Goal: Information Seeking & Learning: Get advice/opinions

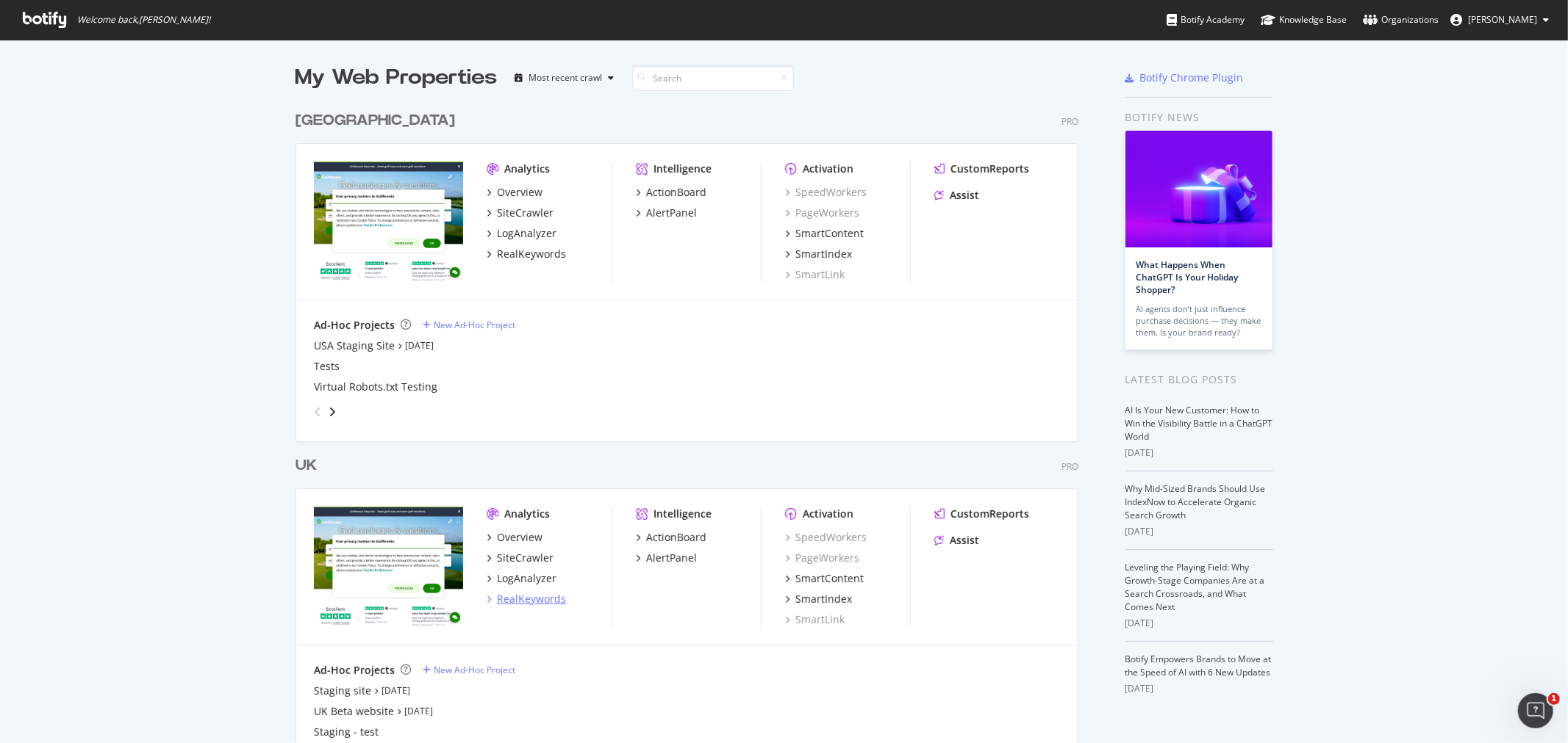
click at [536, 598] on div "RealKeywords" at bounding box center [531, 599] width 69 height 15
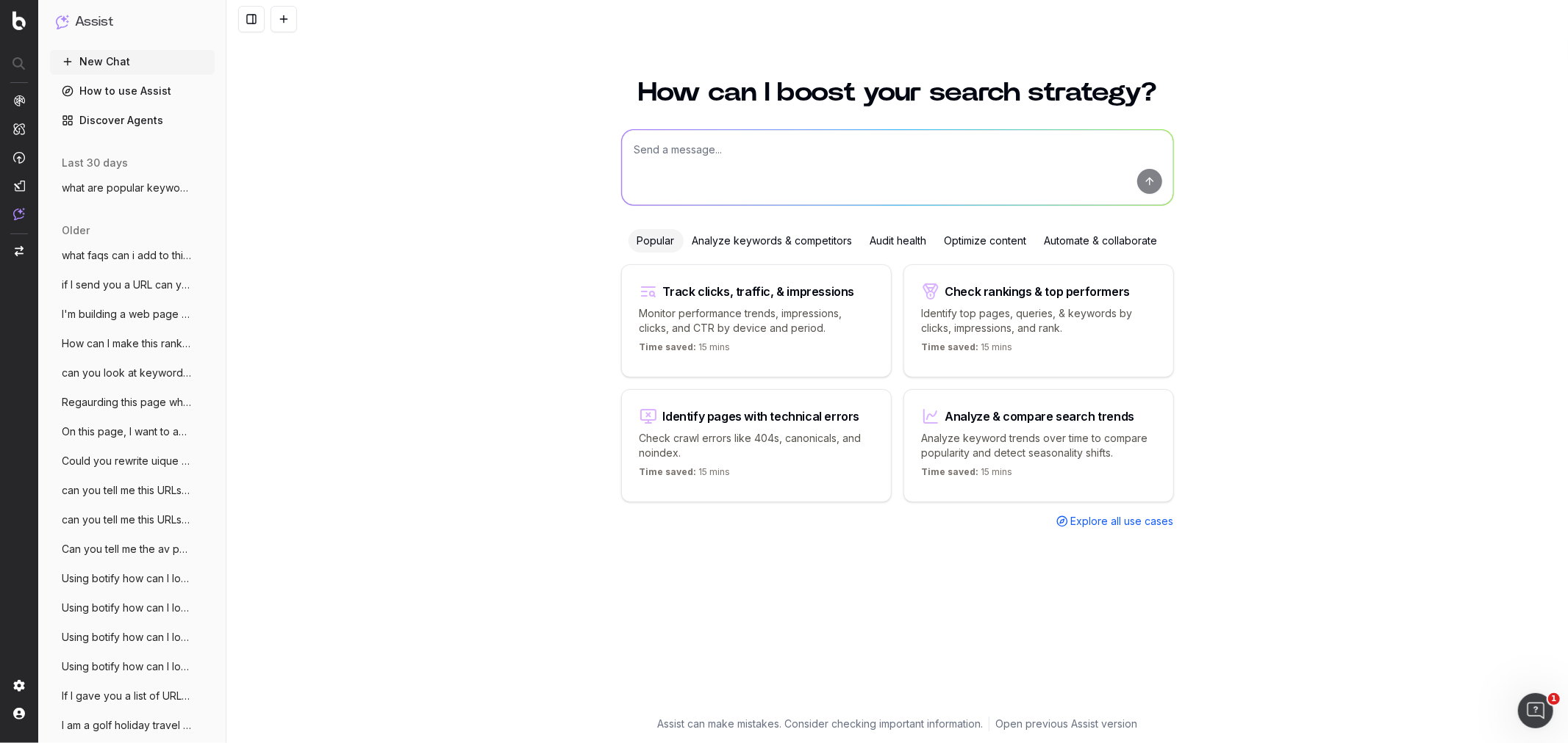
click at [684, 159] on textarea at bounding box center [897, 167] width 551 height 75
type textarea "Can you tell me which keywords including search term 'golf' that the website go…"
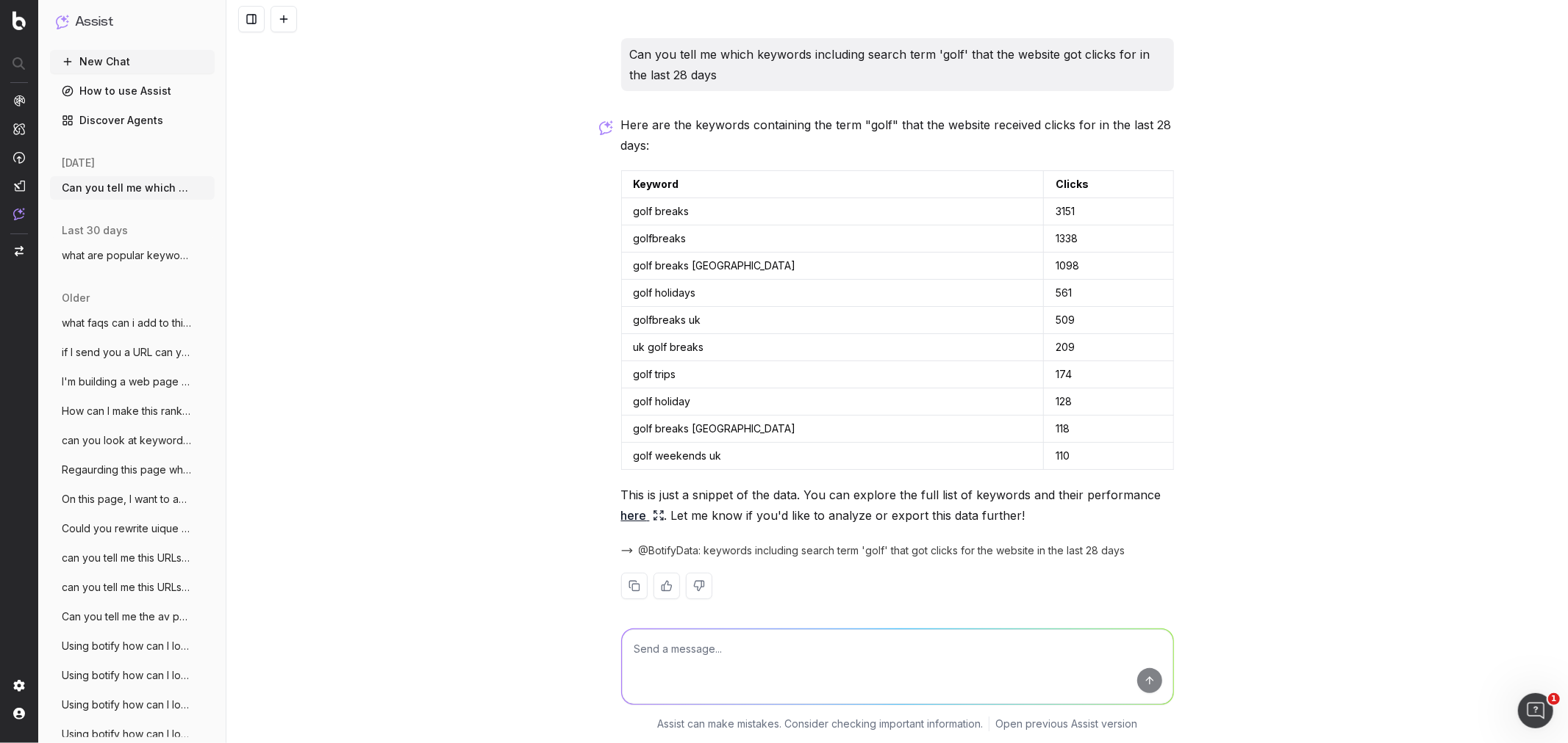
scroll to position [12, 0]
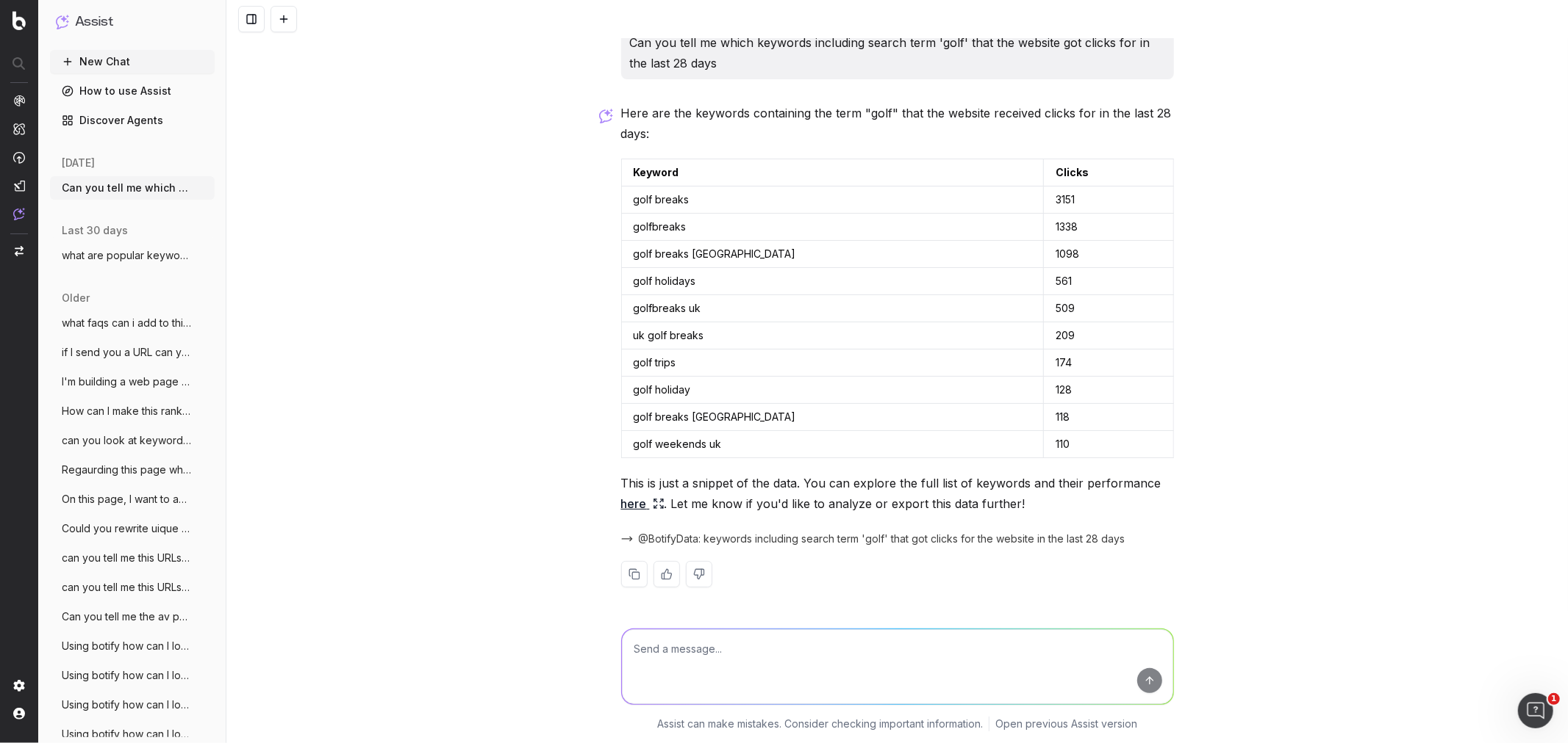
click at [653, 503] on icon at bounding box center [658, 504] width 12 height 12
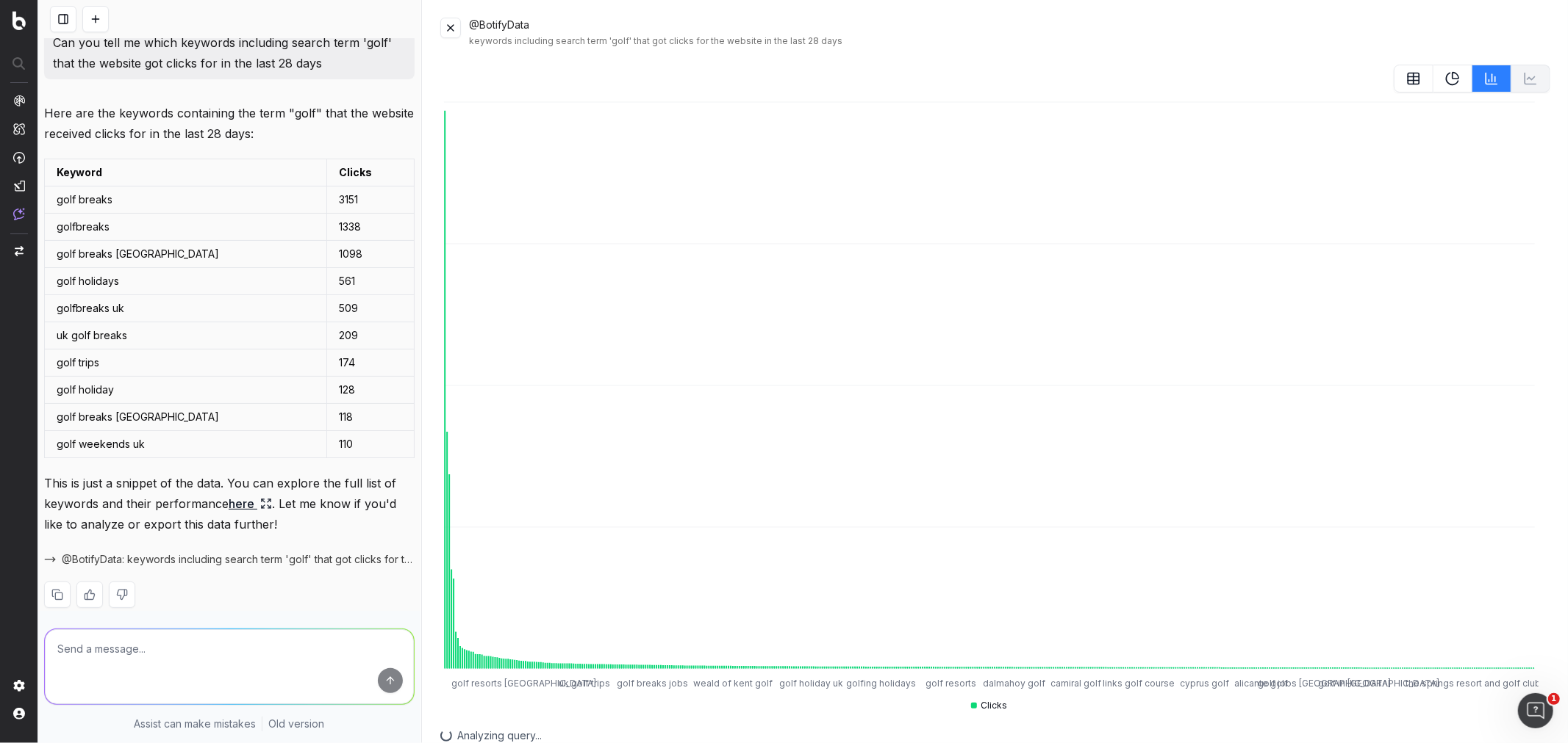
scroll to position [33, 0]
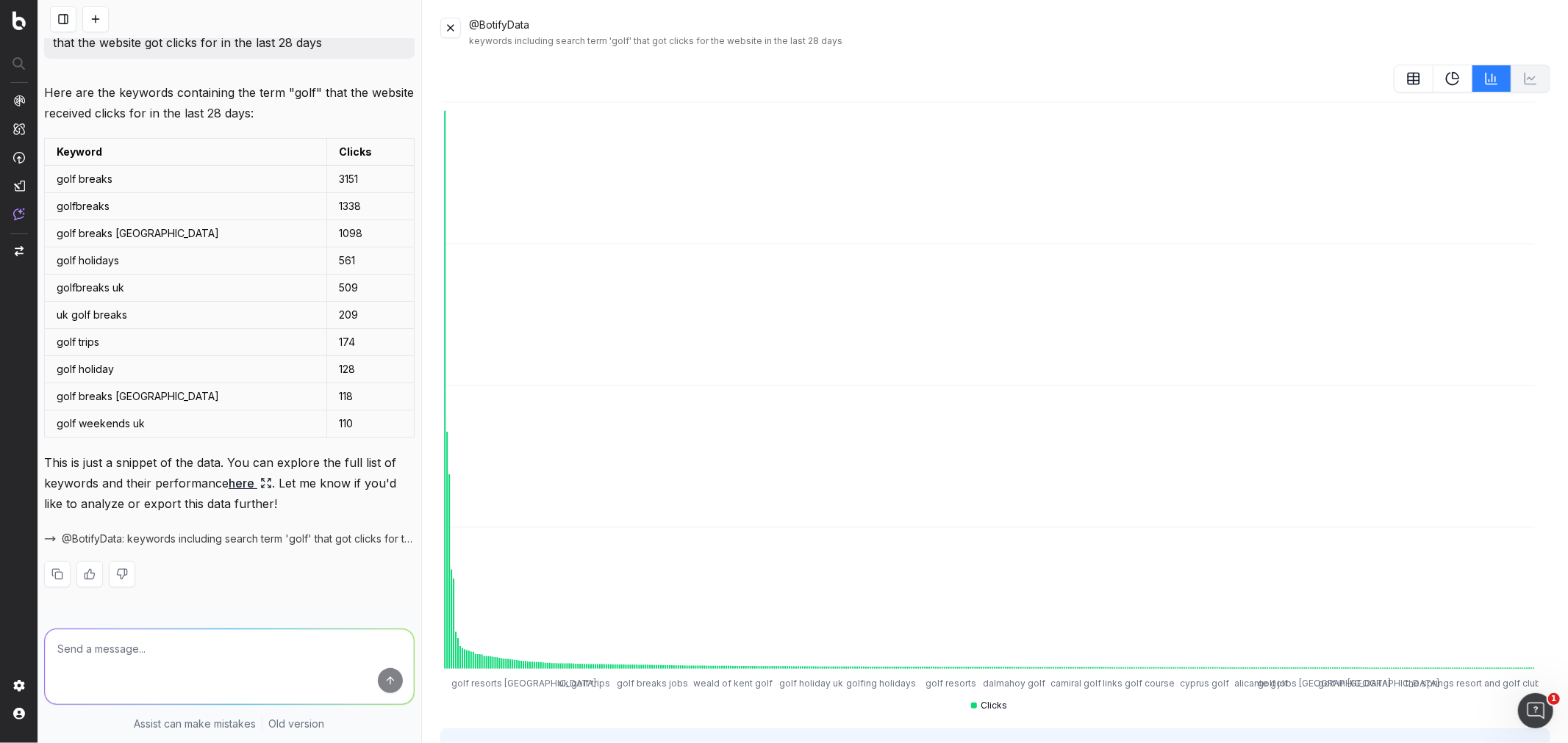
click at [451, 29] on button at bounding box center [450, 28] width 21 height 21
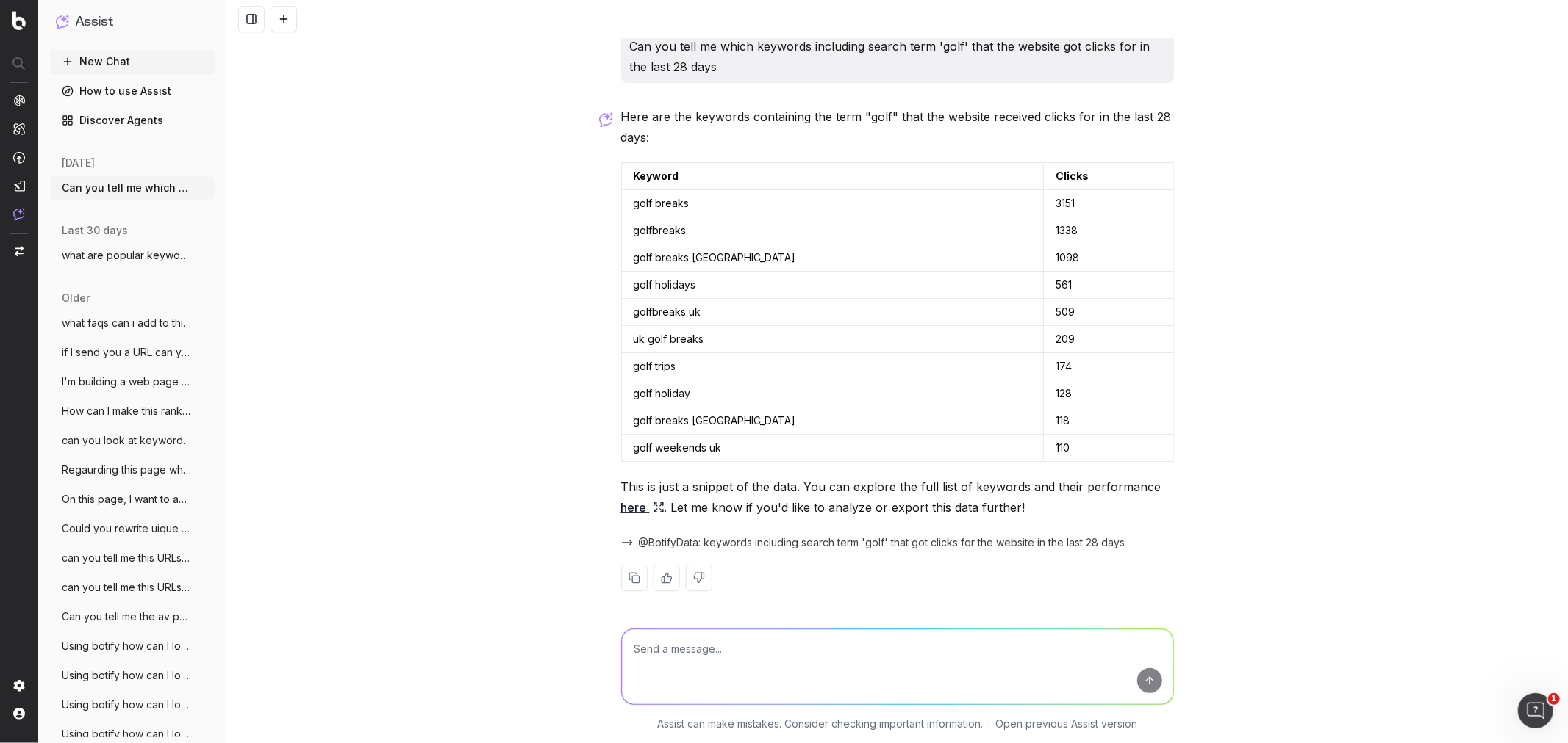
scroll to position [12, 0]
click at [895, 668] on textarea at bounding box center [897, 666] width 551 height 75
type textarea "Can you provide a longer list of keywords, top 30"
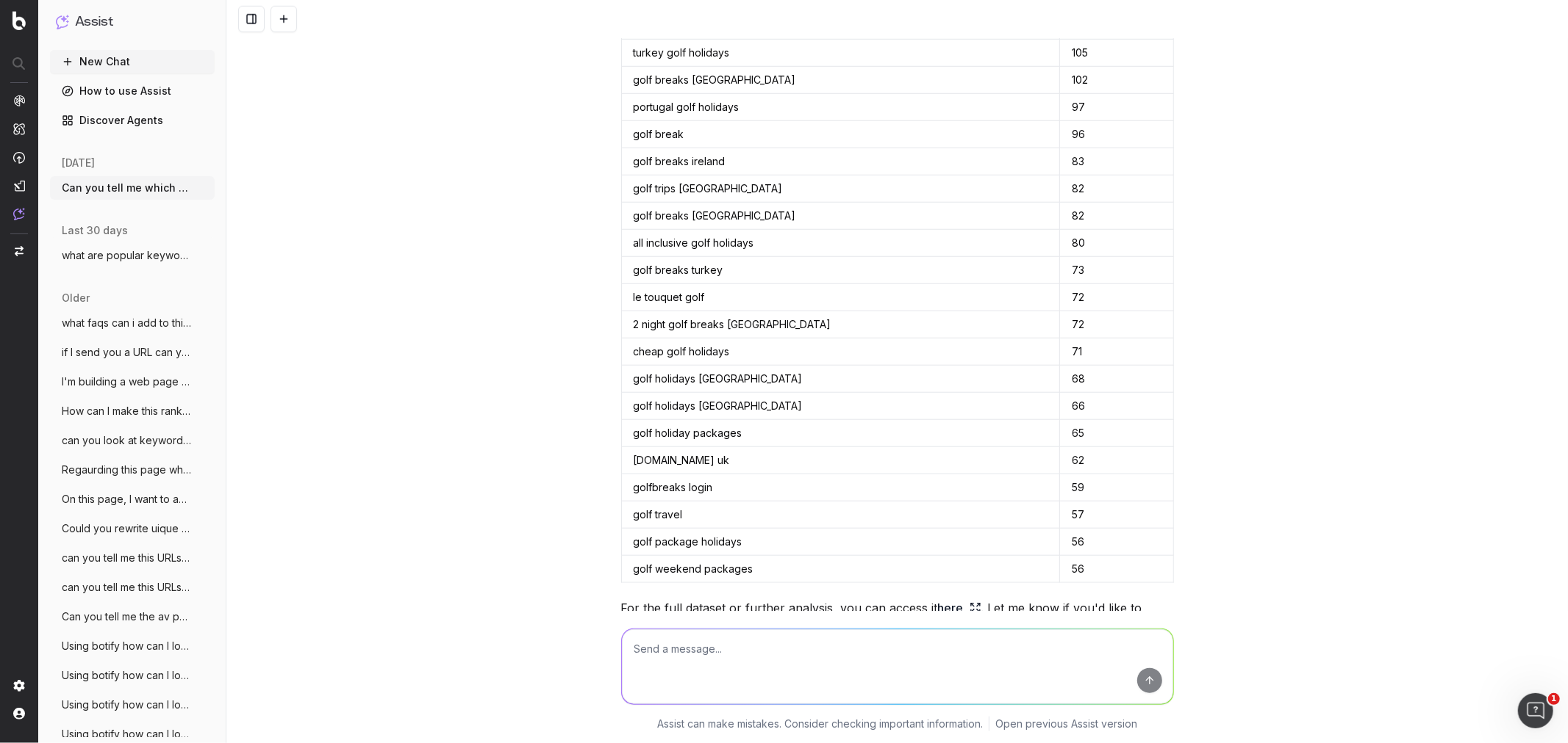
scroll to position [1088, 0]
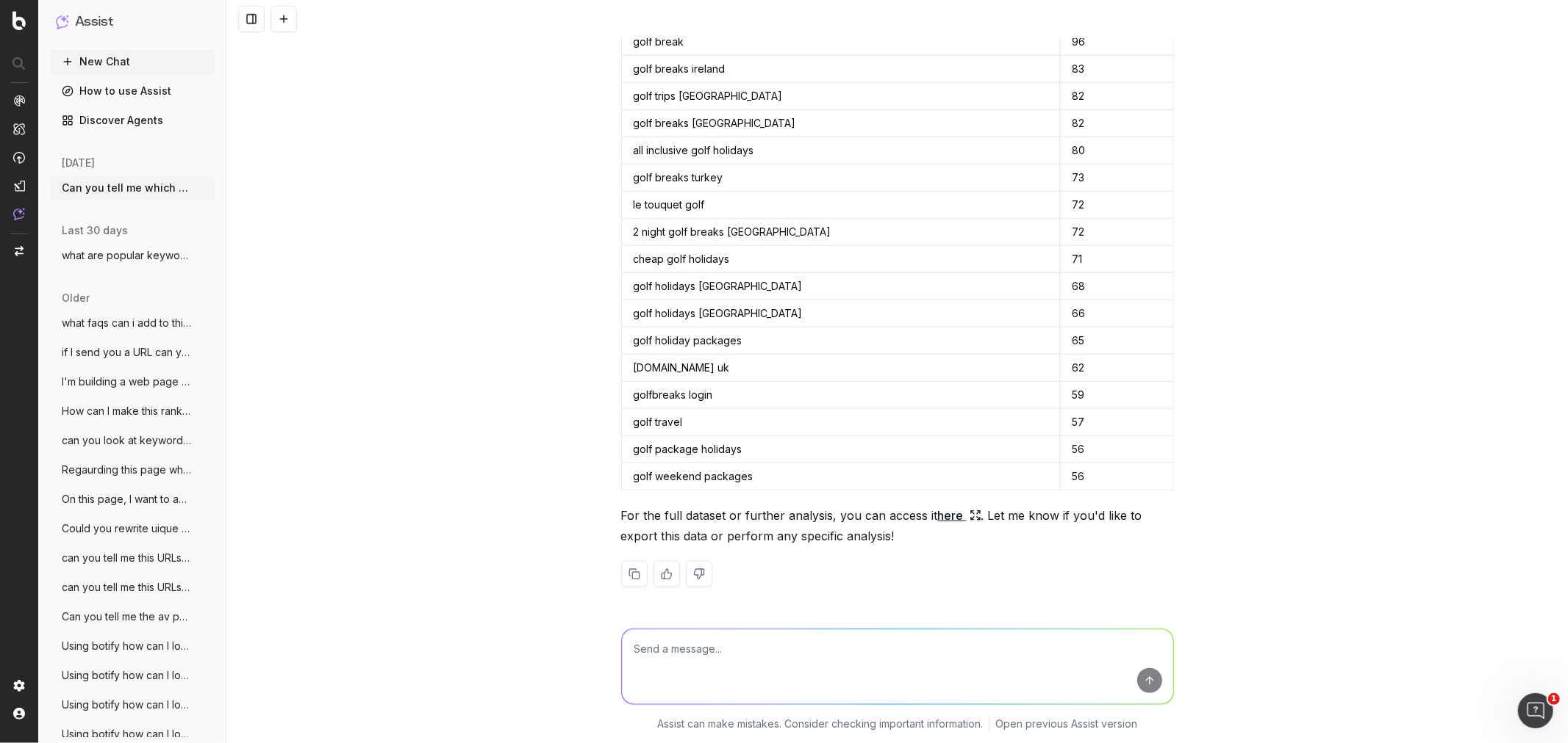
click at [523, 559] on div "Can you tell me which keywords including search term 'golf' that the website go…" at bounding box center [897, 372] width 1341 height 743
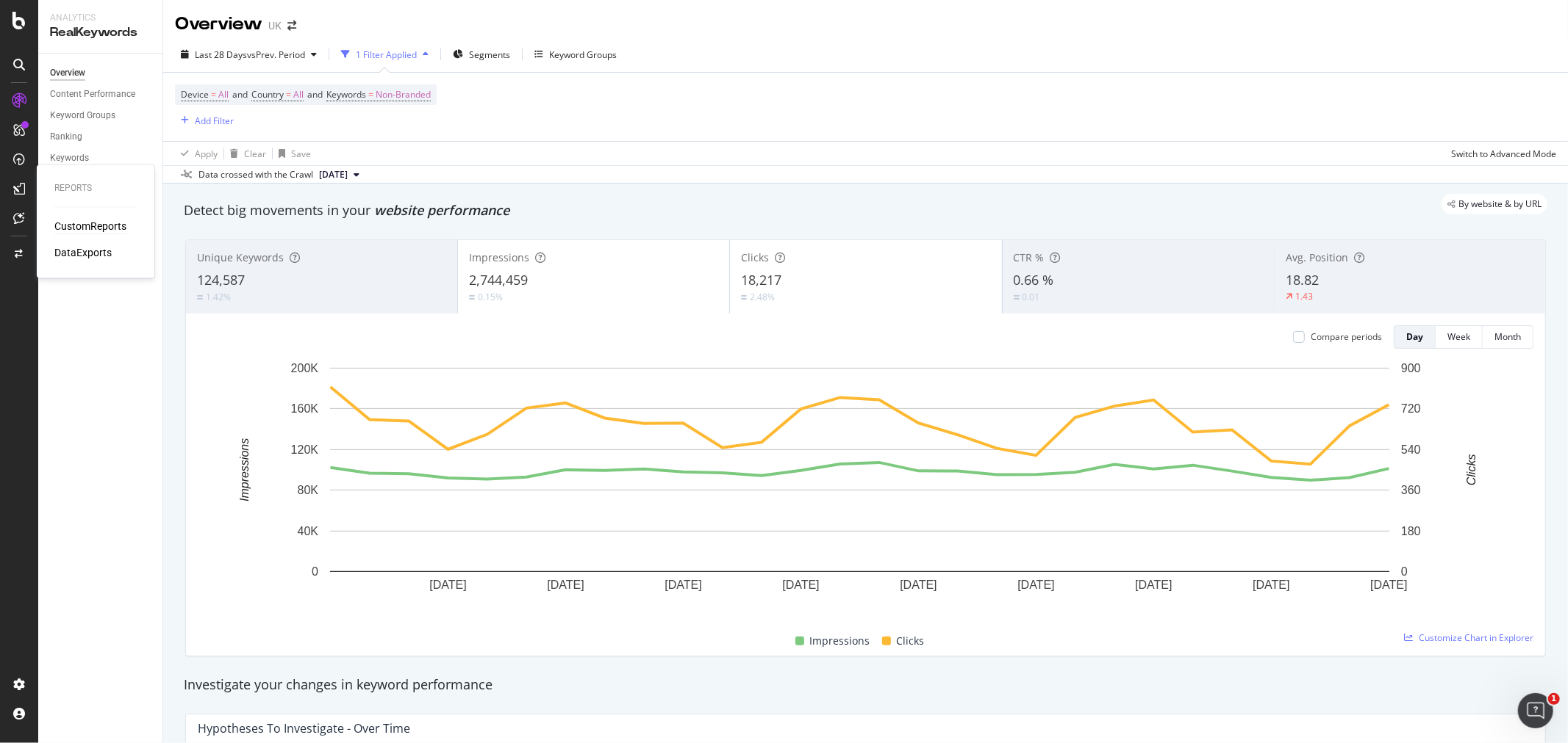
click at [78, 223] on div "CustomReports" at bounding box center [90, 227] width 72 height 15
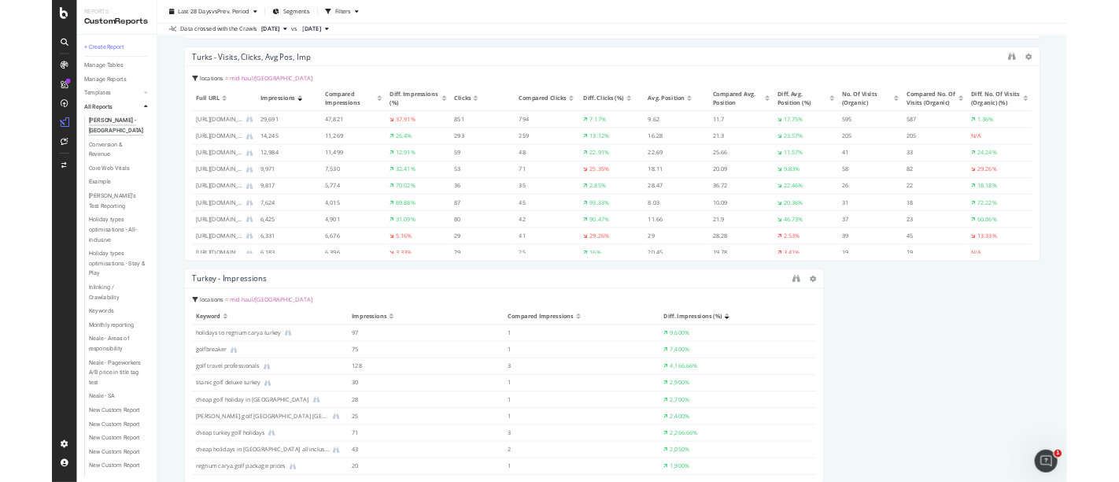
scroll to position [465, 0]
